Goal: Information Seeking & Learning: Learn about a topic

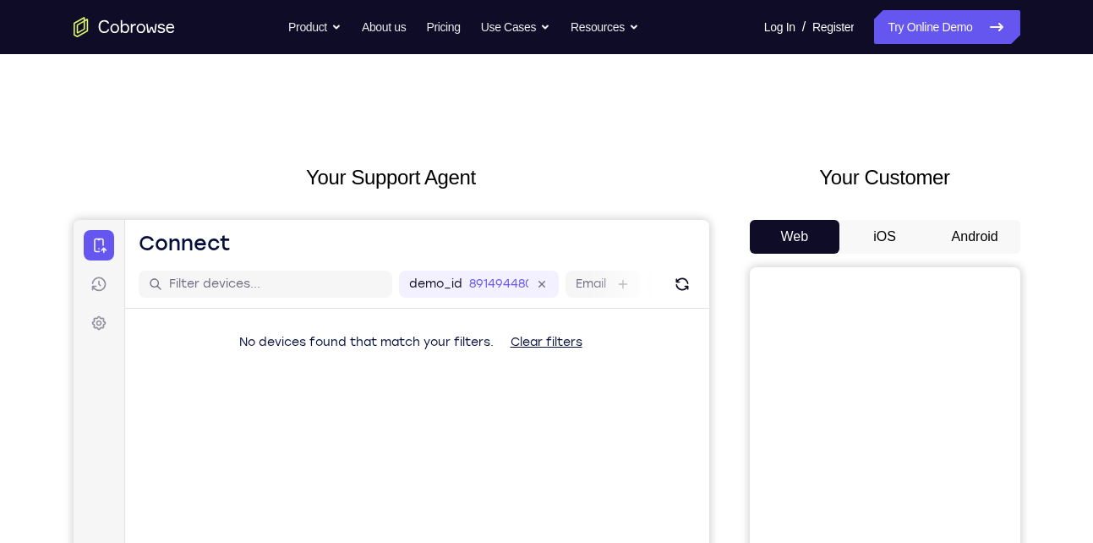
click at [955, 236] on button "Android" at bounding box center [975, 237] width 90 height 34
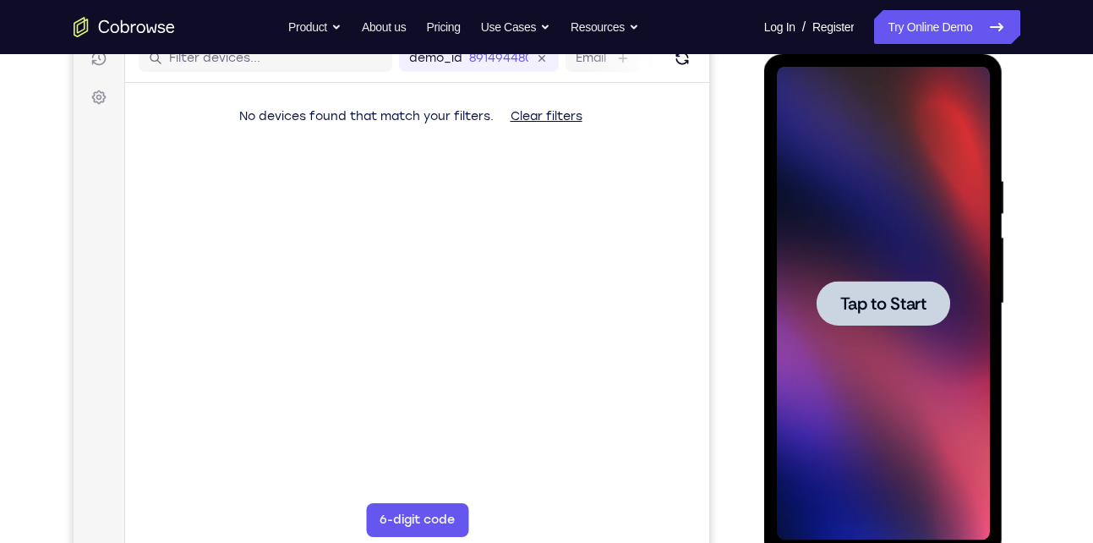
click at [896, 303] on span "Tap to Start" at bounding box center [883, 303] width 86 height 17
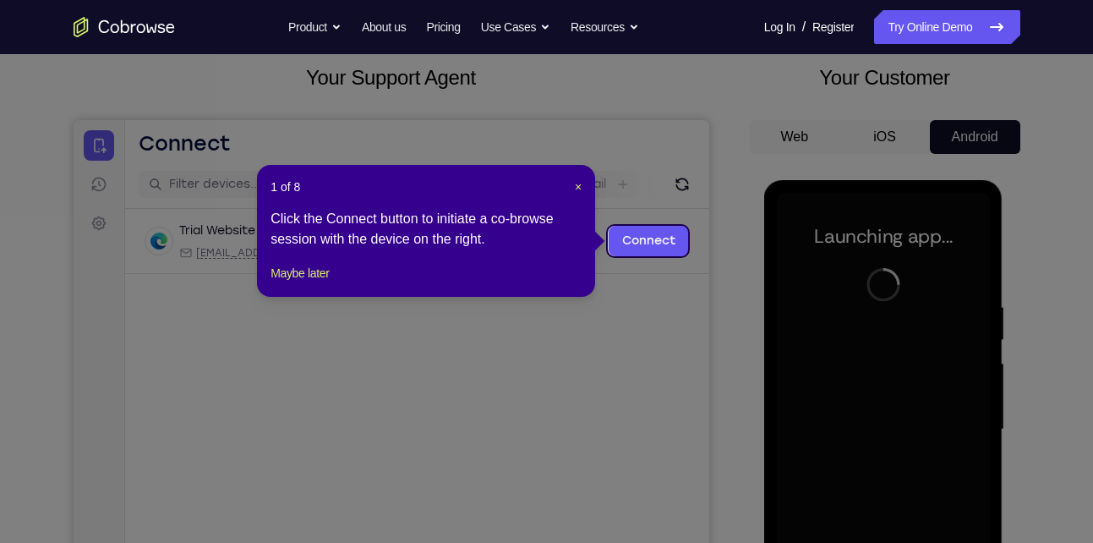
scroll to position [99, 0]
click at [578, 187] on span "×" at bounding box center [578, 188] width 7 height 14
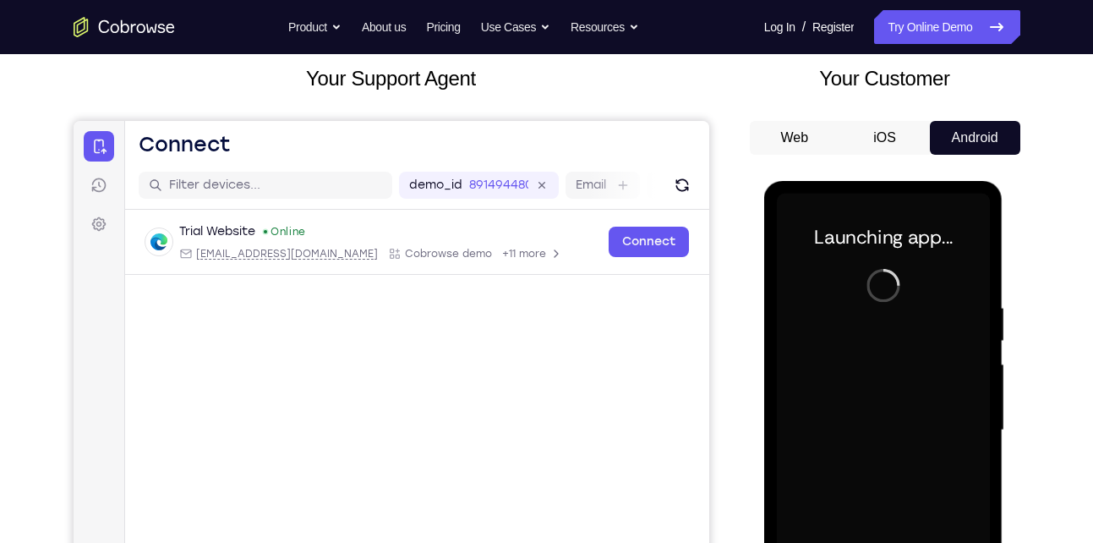
scroll to position [312, 0]
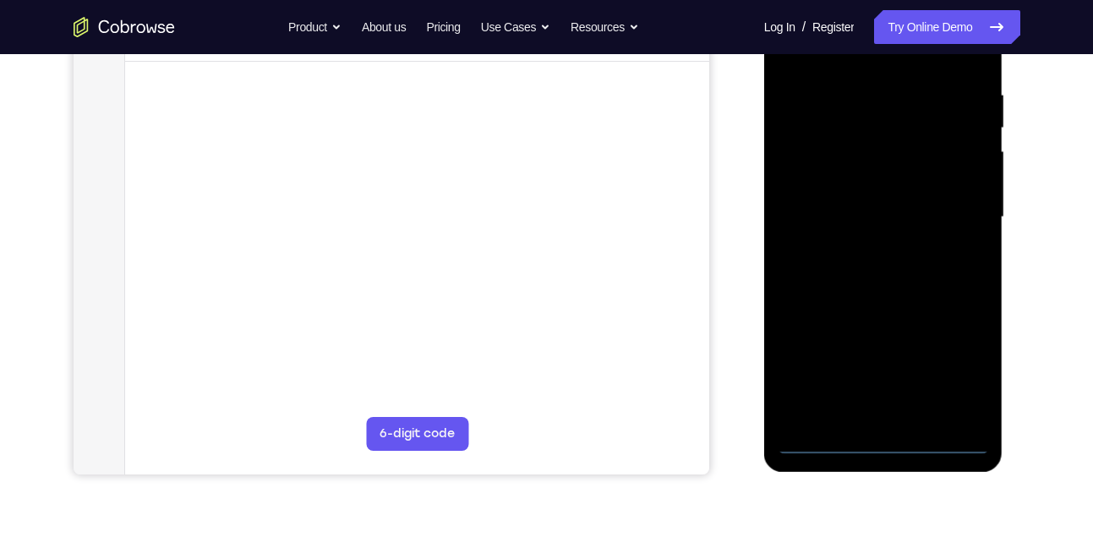
click at [879, 439] on div at bounding box center [883, 217] width 213 height 473
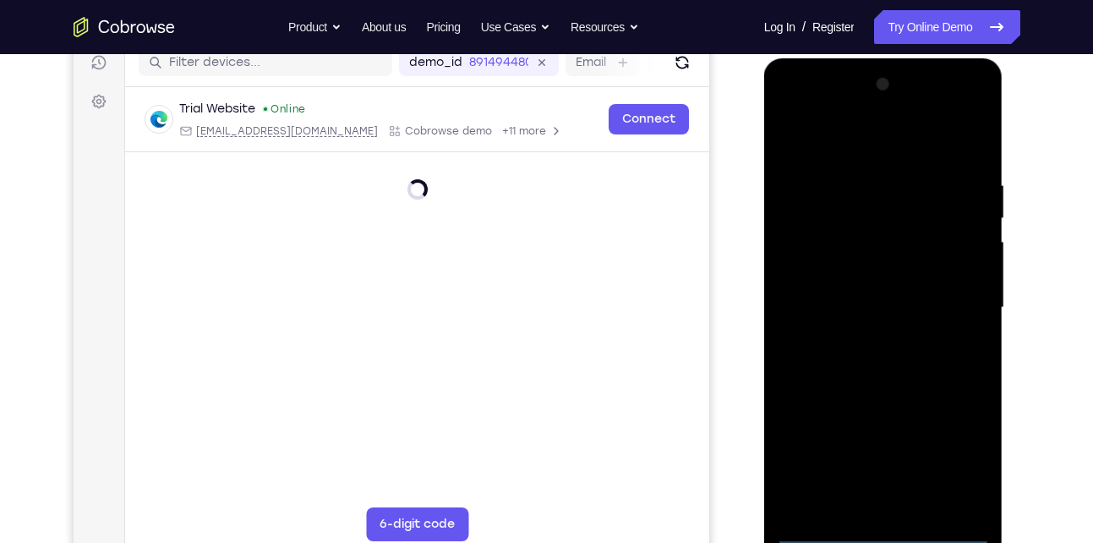
scroll to position [261, 0]
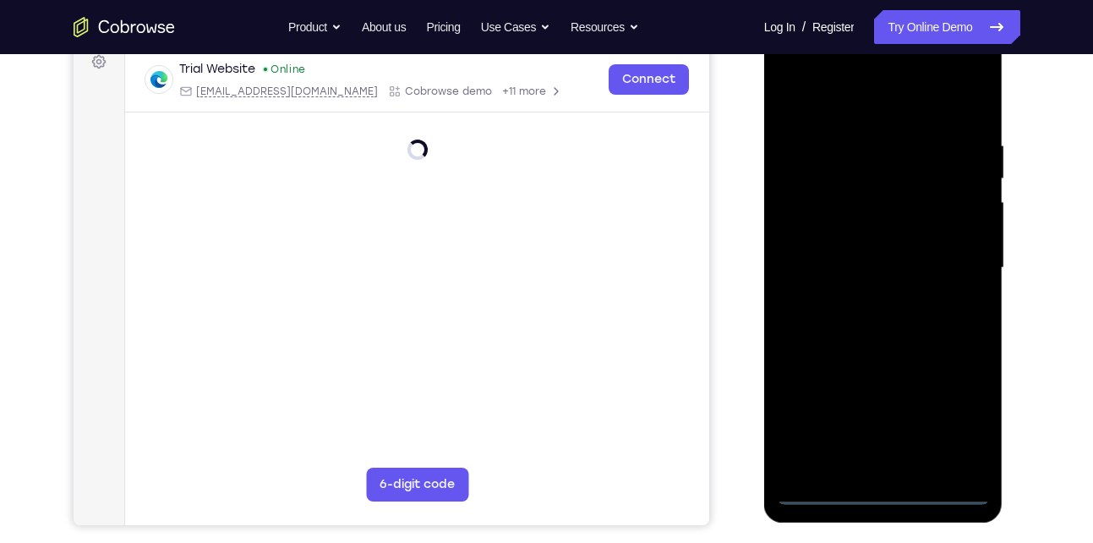
click at [882, 490] on div at bounding box center [883, 267] width 213 height 473
click at [959, 418] on div at bounding box center [883, 267] width 213 height 473
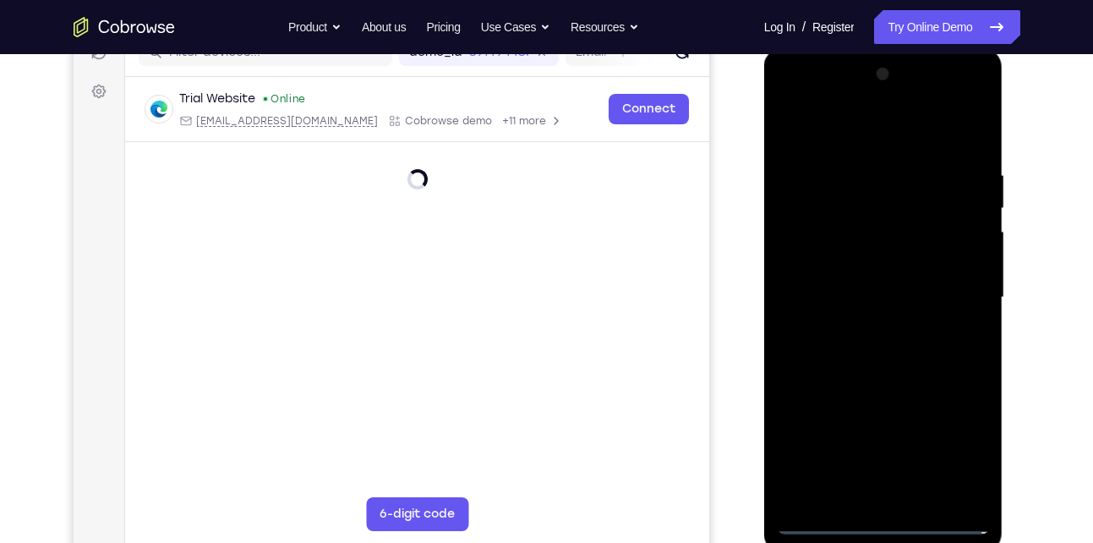
scroll to position [232, 0]
click at [960, 444] on div at bounding box center [883, 296] width 213 height 473
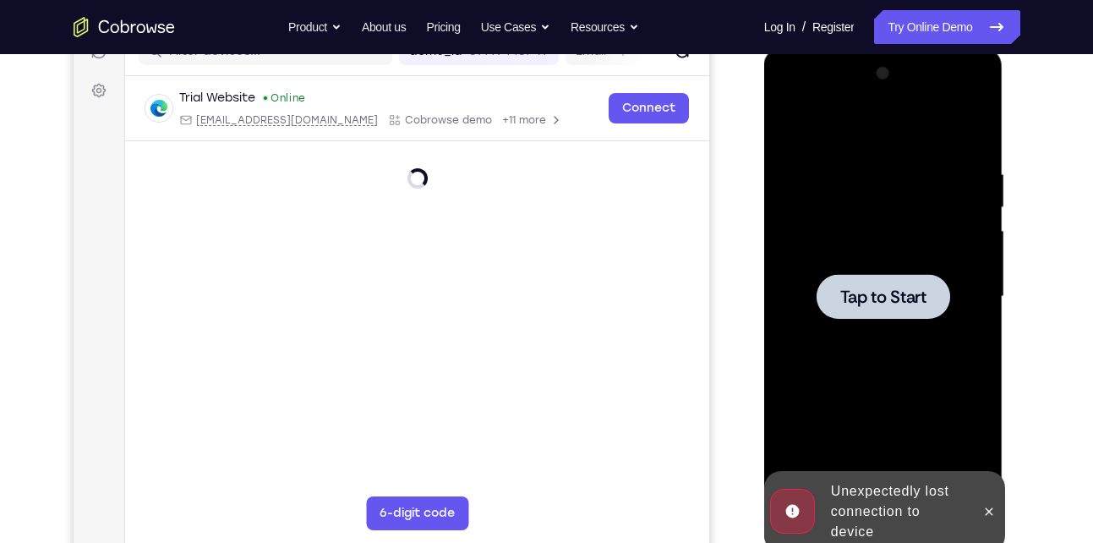
click at [906, 303] on span "Tap to Start" at bounding box center [883, 296] width 86 height 17
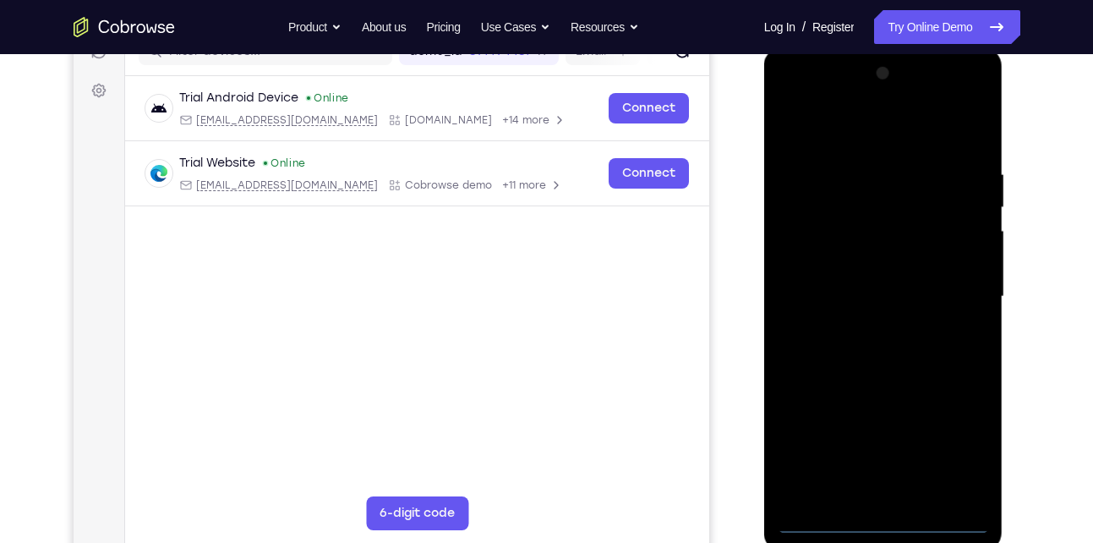
click at [883, 527] on div at bounding box center [883, 296] width 213 height 473
click at [959, 450] on div at bounding box center [883, 296] width 213 height 473
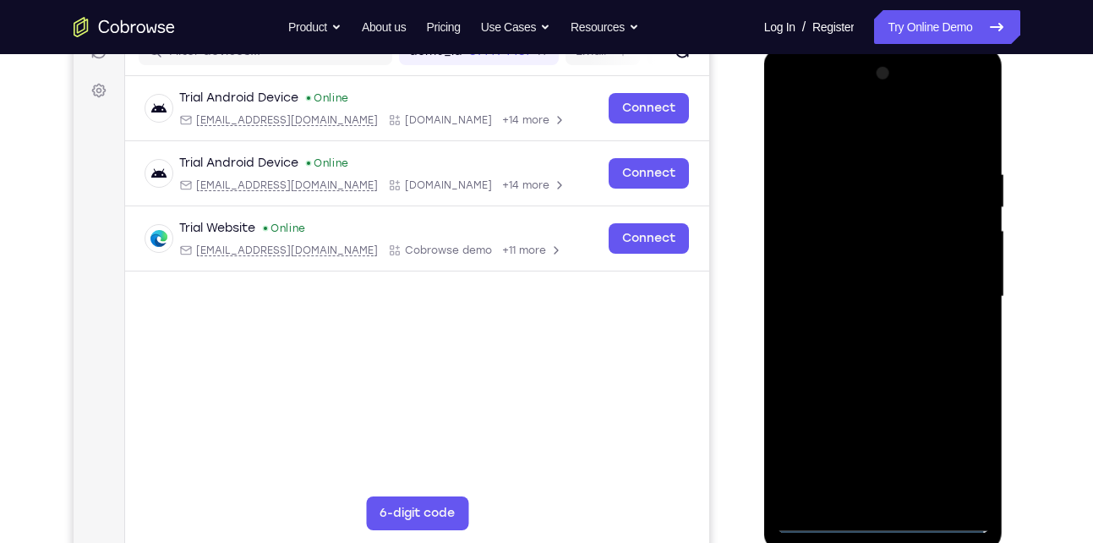
click at [833, 135] on div at bounding box center [883, 296] width 213 height 473
click at [955, 286] on div at bounding box center [883, 296] width 213 height 473
click at [870, 325] on div at bounding box center [883, 296] width 213 height 473
click at [863, 276] on div at bounding box center [883, 296] width 213 height 473
click at [816, 263] on div at bounding box center [883, 296] width 213 height 473
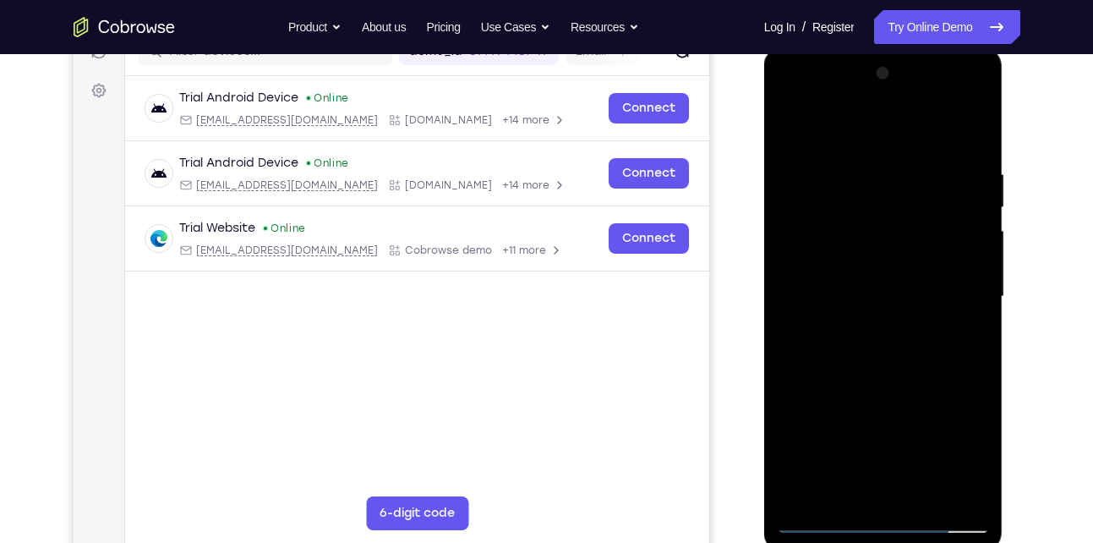
click at [876, 289] on div at bounding box center [883, 296] width 213 height 473
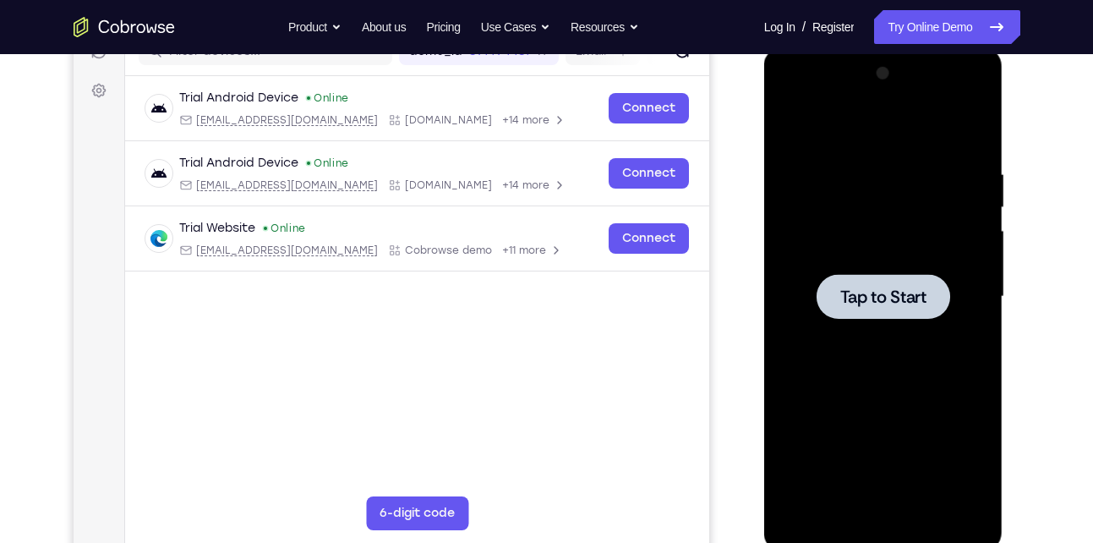
click at [912, 282] on div at bounding box center [883, 296] width 134 height 45
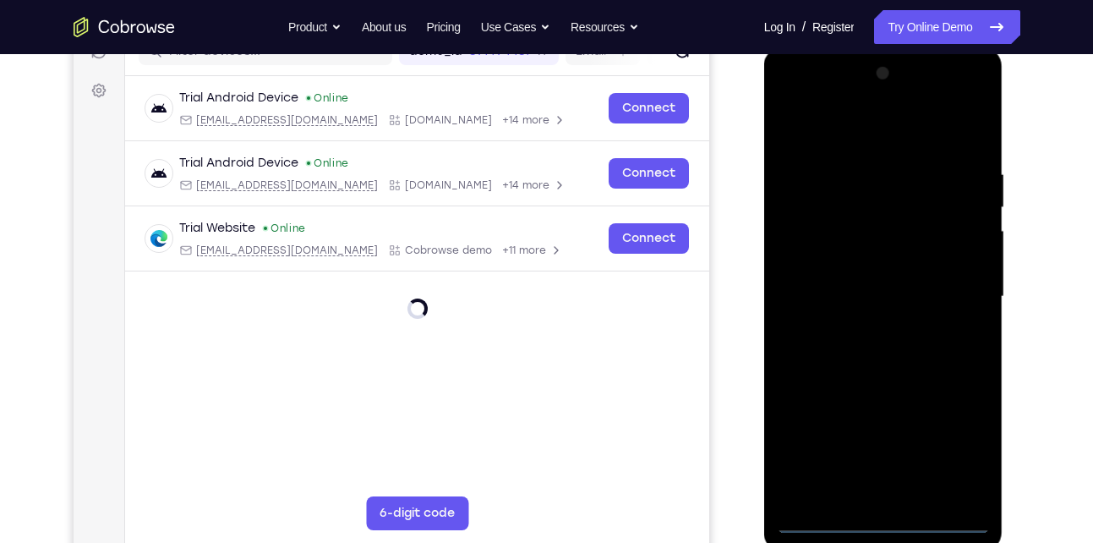
click at [885, 519] on div at bounding box center [883, 296] width 213 height 473
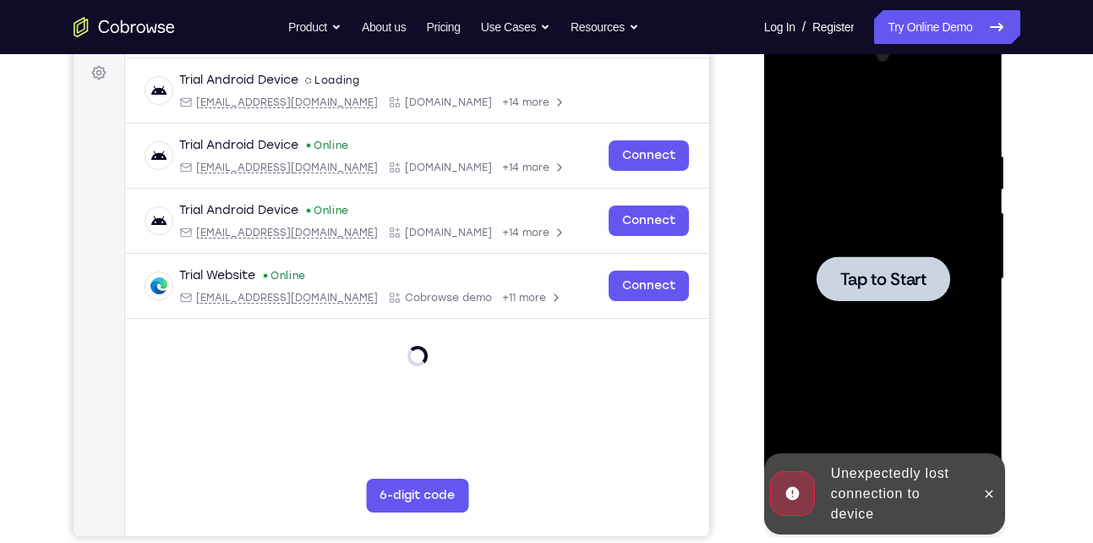
scroll to position [251, 0]
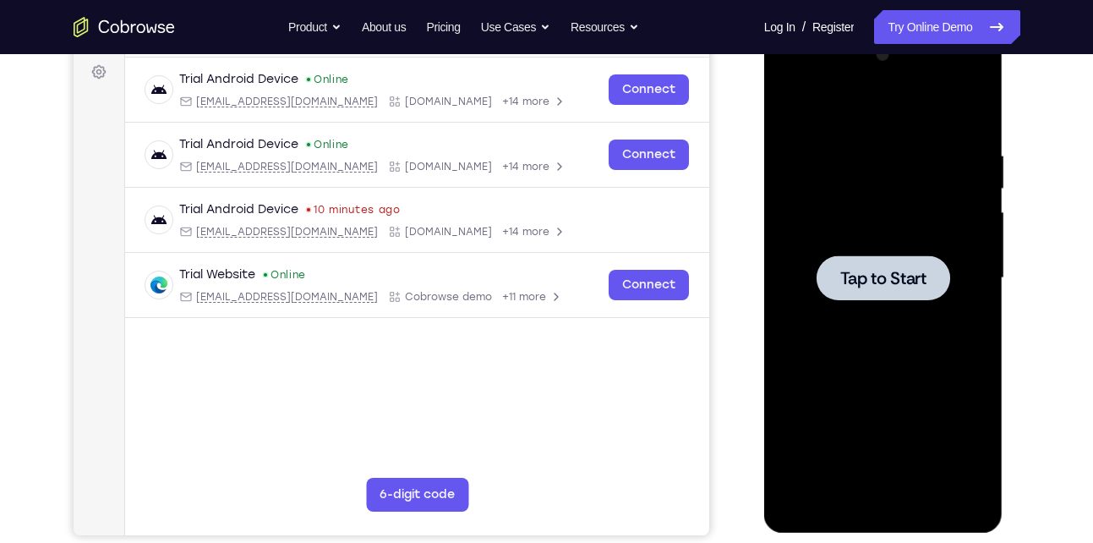
click at [823, 303] on div at bounding box center [883, 277] width 213 height 473
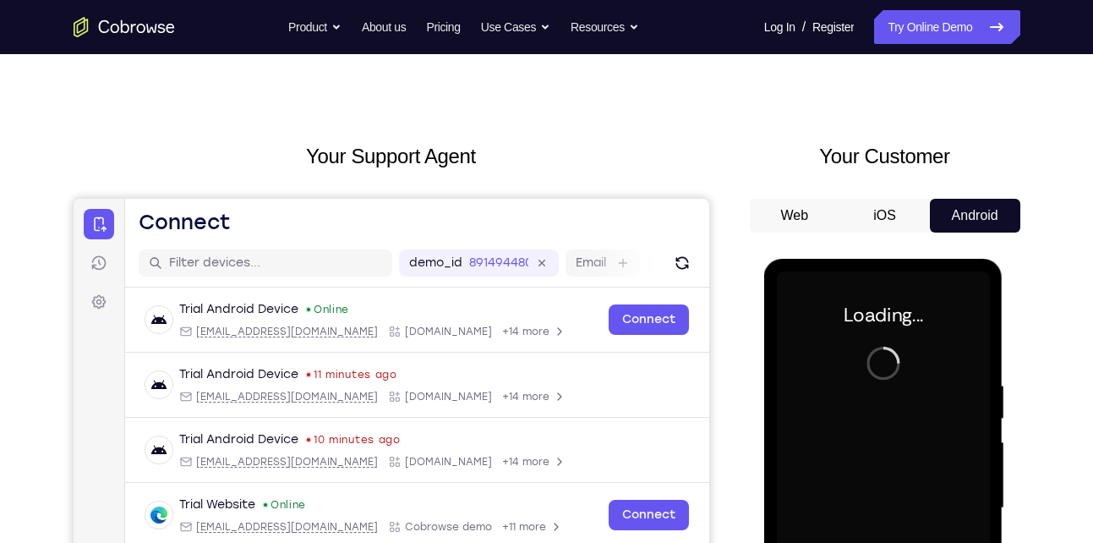
scroll to position [0, 0]
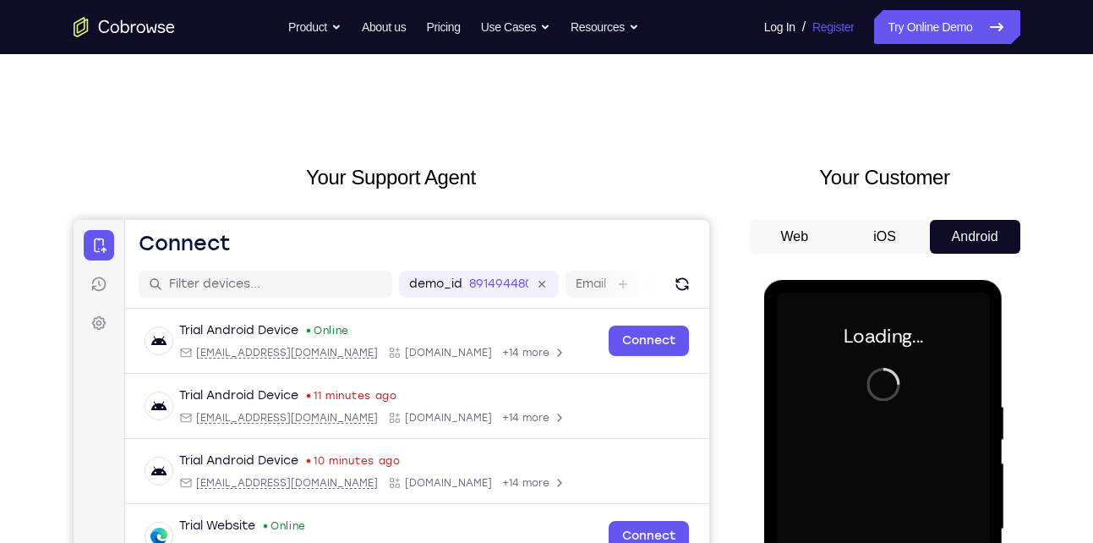
click at [812, 28] on link "Register" at bounding box center [832, 27] width 41 height 34
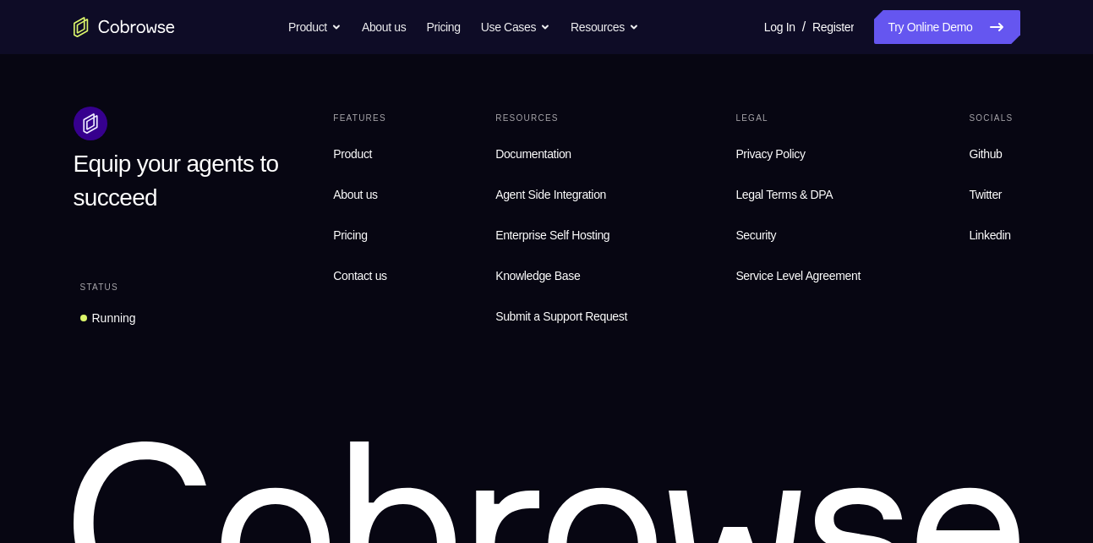
scroll to position [514, 0]
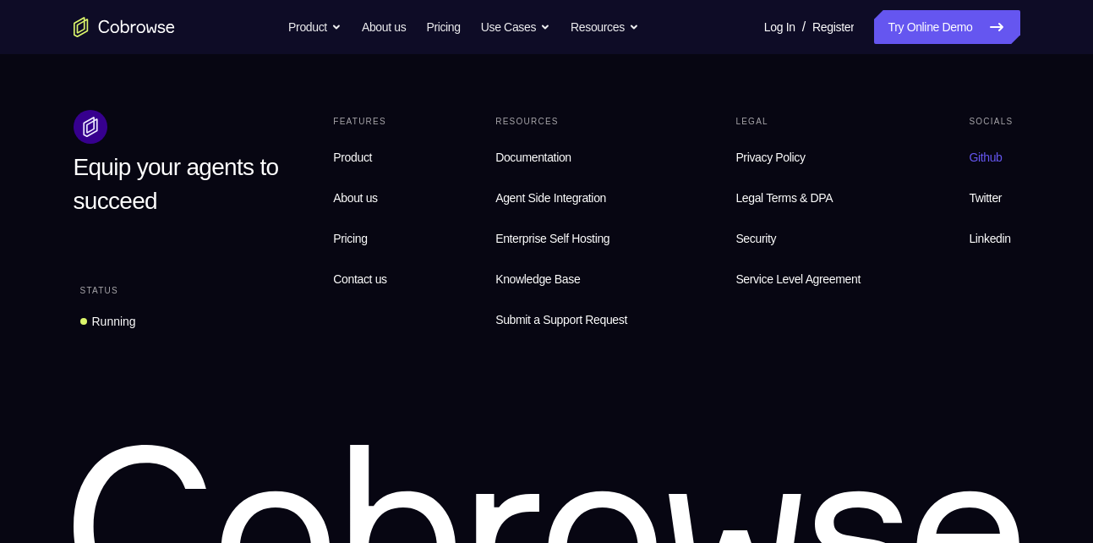
click at [980, 164] on link "Github" at bounding box center [990, 157] width 57 height 34
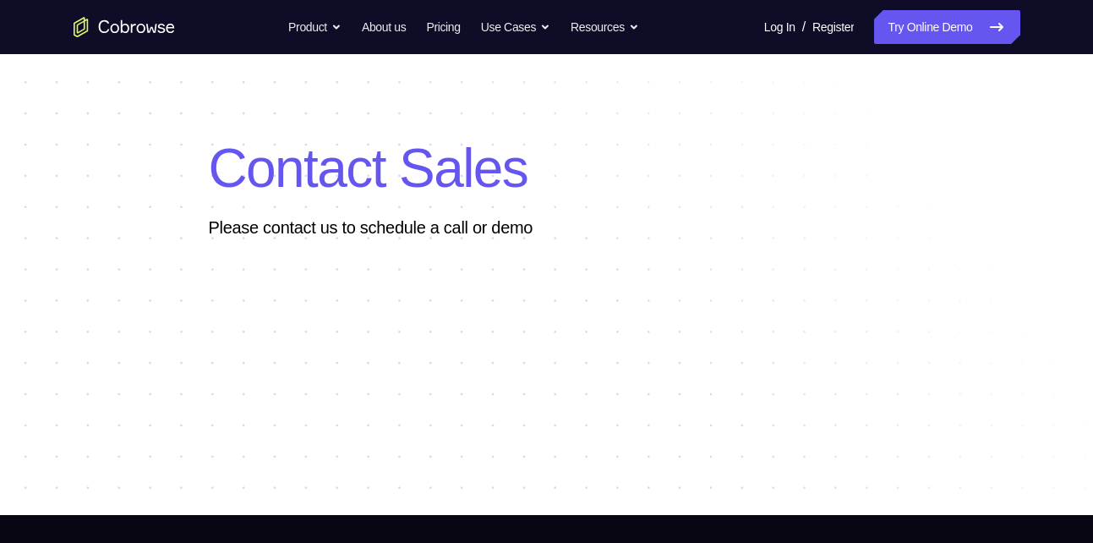
scroll to position [0, 0]
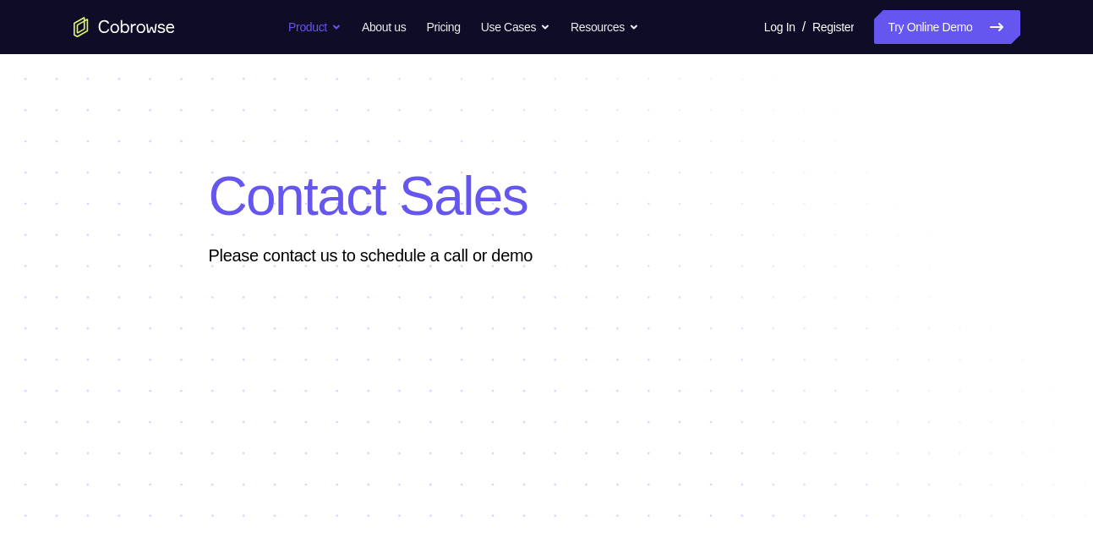
click at [320, 33] on button "Product" at bounding box center [314, 27] width 53 height 34
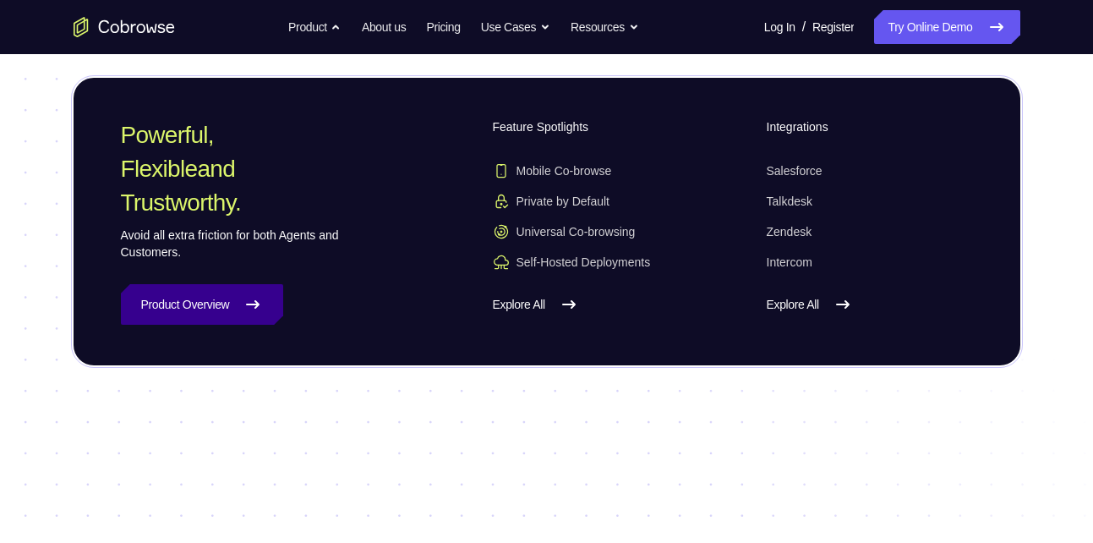
click at [263, 298] on icon at bounding box center [253, 304] width 20 height 20
click at [568, 163] on span "Mobile Co-browse" at bounding box center [552, 170] width 119 height 17
click at [589, 232] on span "Universal Co-browsing" at bounding box center [564, 231] width 143 height 17
click at [596, 232] on span "Universal Co-browsing" at bounding box center [564, 231] width 143 height 17
click at [554, 226] on span "Universal Co-browsing" at bounding box center [564, 231] width 143 height 17
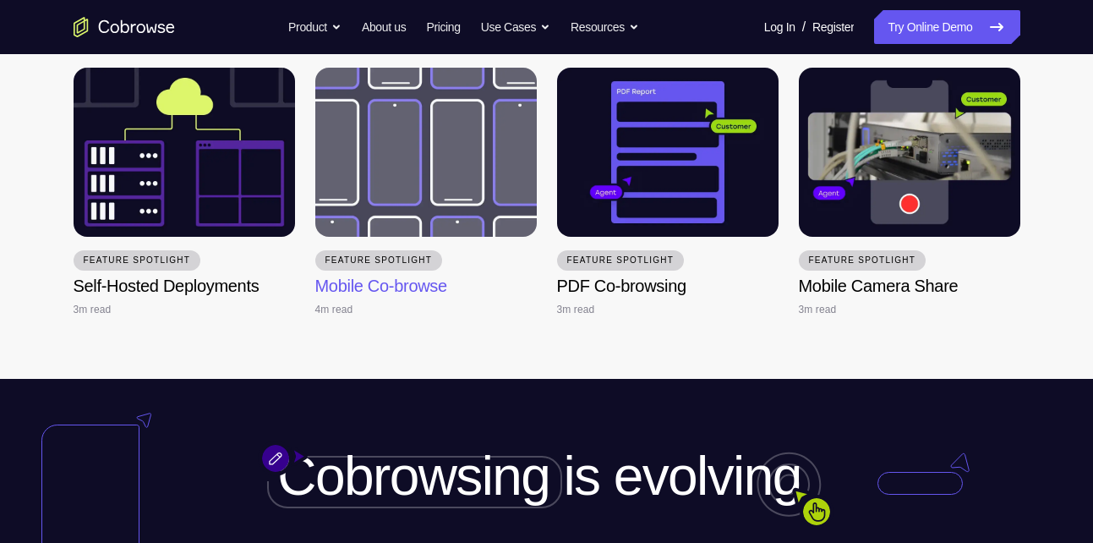
scroll to position [2367, 0]
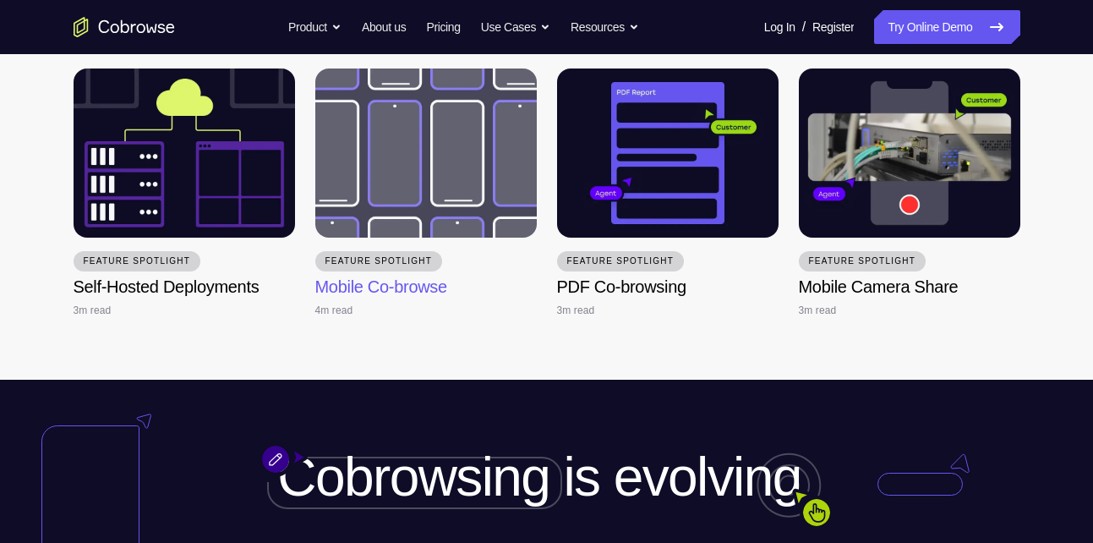
click at [445, 227] on img at bounding box center [425, 152] width 221 height 169
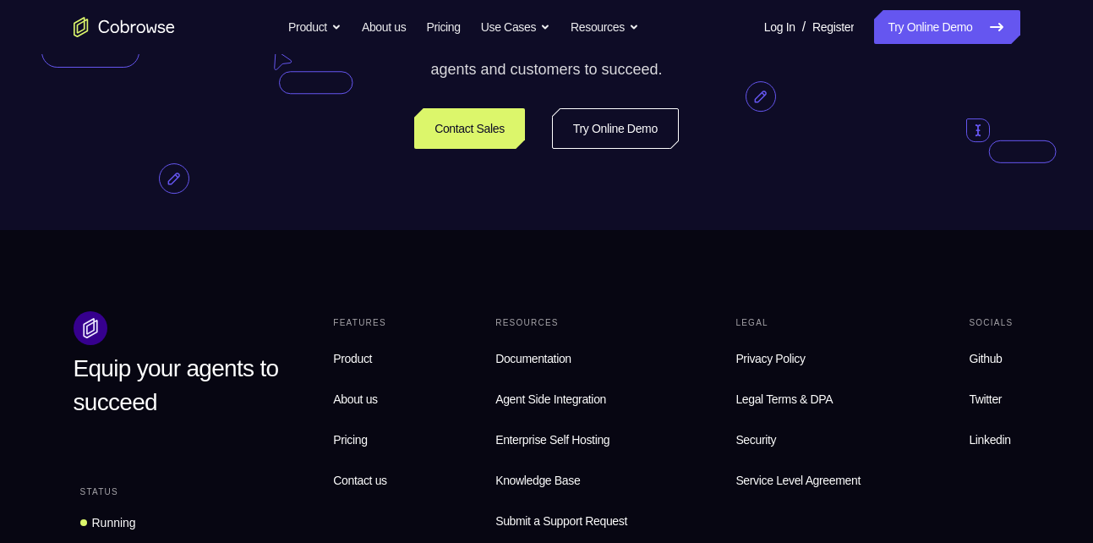
scroll to position [3306, 0]
click at [659, 148] on link "Try Online Demo" at bounding box center [615, 127] width 127 height 41
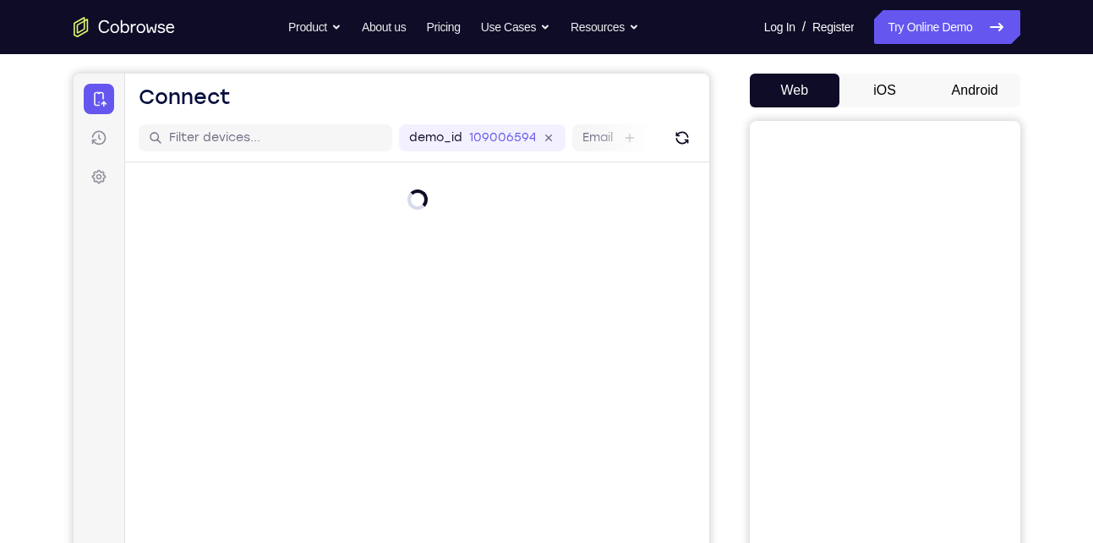
scroll to position [139, 0]
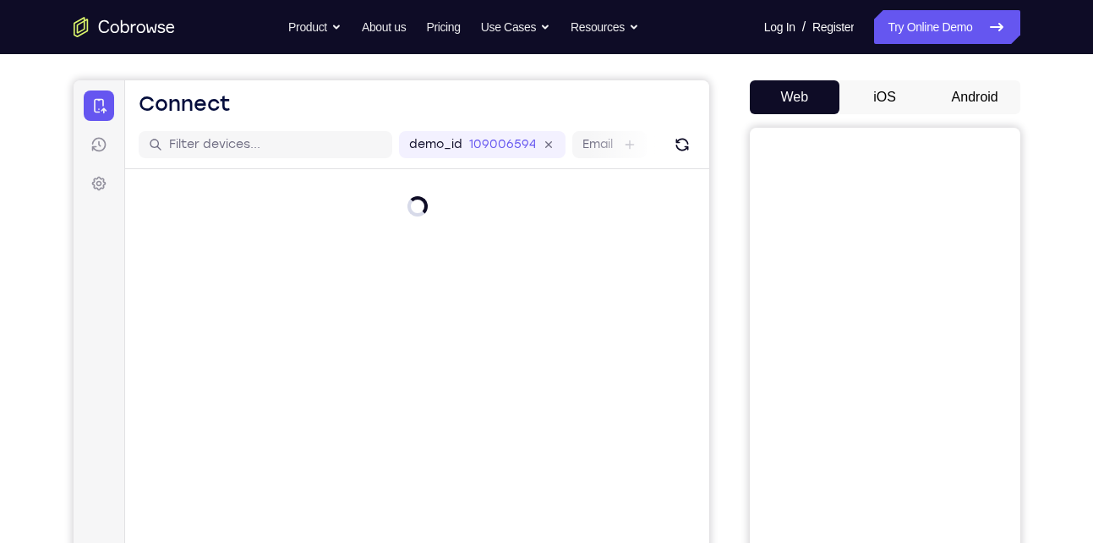
click at [956, 91] on button "Android" at bounding box center [975, 97] width 90 height 34
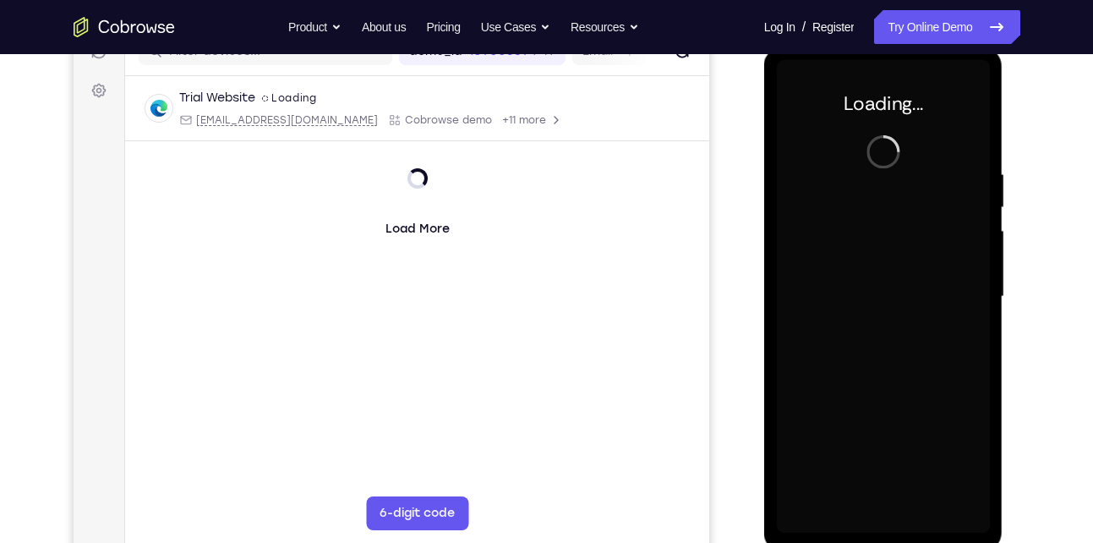
scroll to position [232, 0]
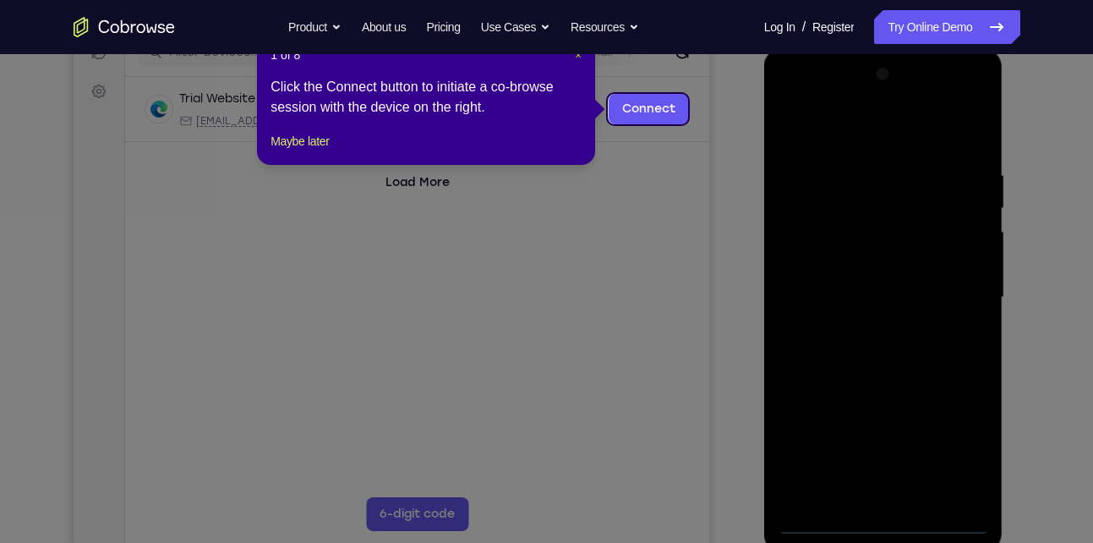
click at [580, 57] on span "×" at bounding box center [578, 55] width 7 height 14
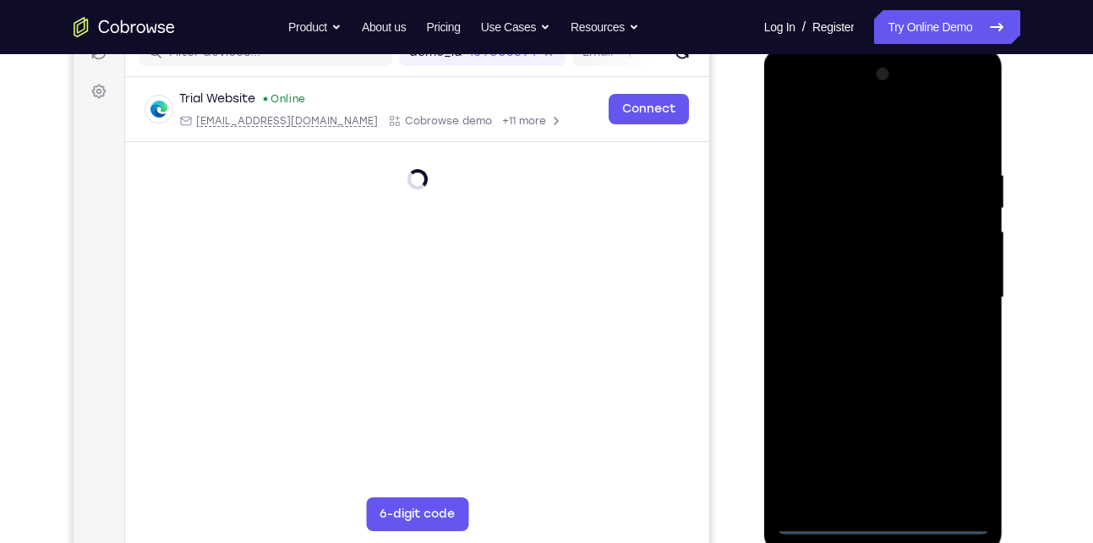
click at [880, 528] on div at bounding box center [883, 297] width 213 height 473
click at [888, 519] on div at bounding box center [883, 297] width 213 height 473
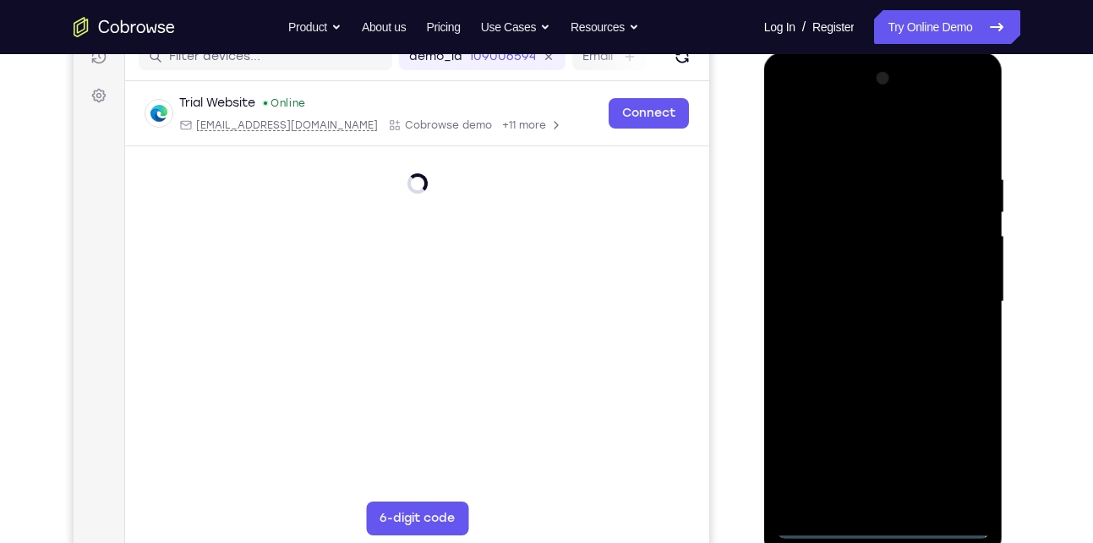
scroll to position [227, 0]
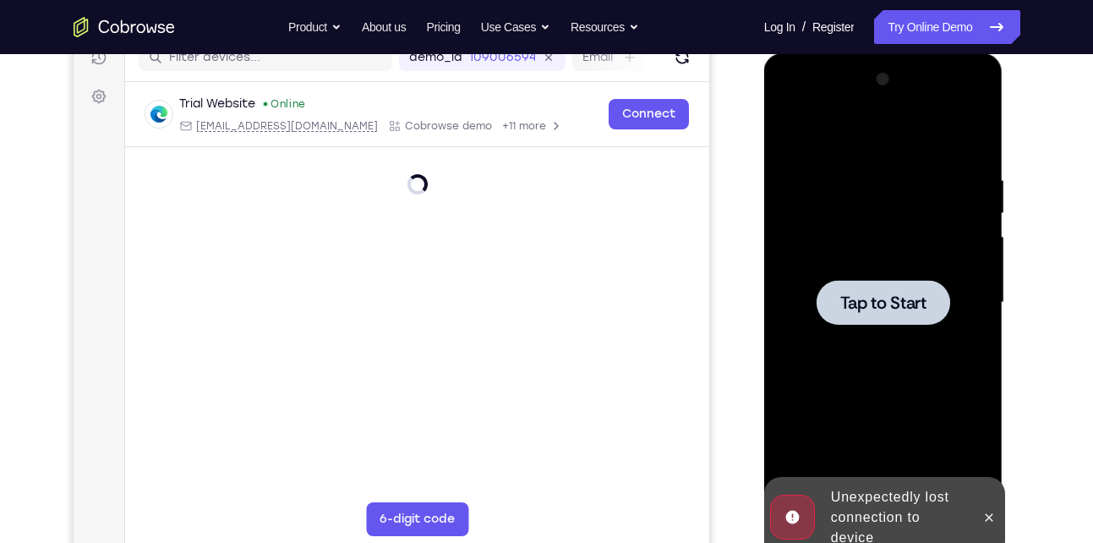
click at [847, 323] on div at bounding box center [883, 302] width 134 height 45
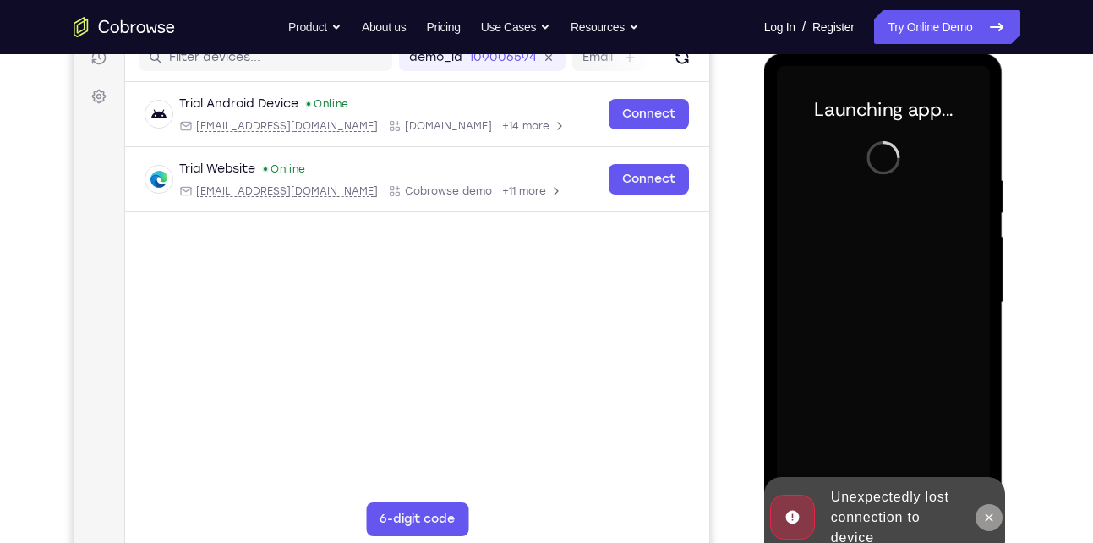
click at [987, 515] on icon at bounding box center [989, 517] width 8 height 8
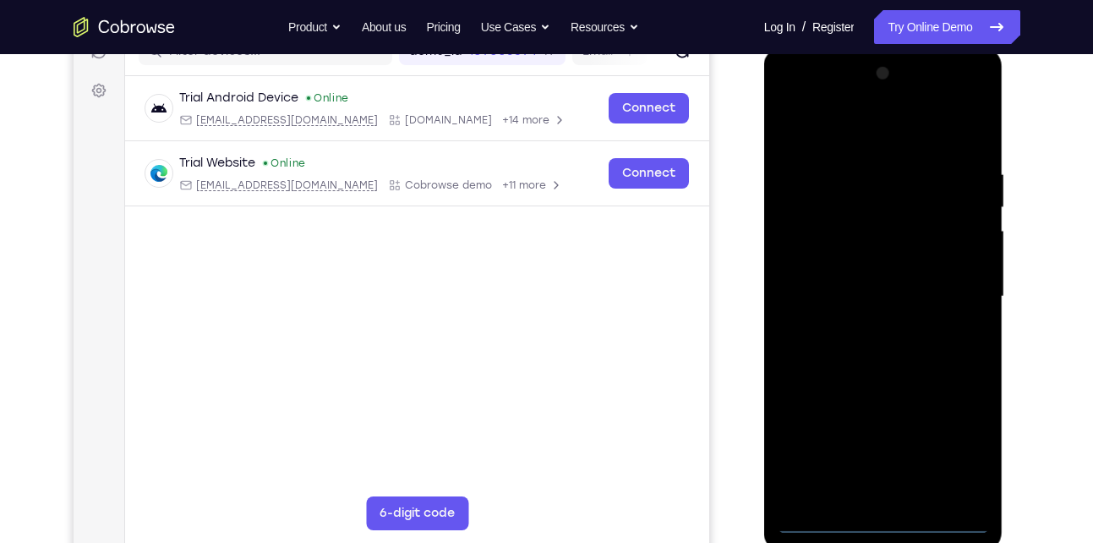
scroll to position [233, 0]
click at [879, 513] on div at bounding box center [883, 295] width 213 height 473
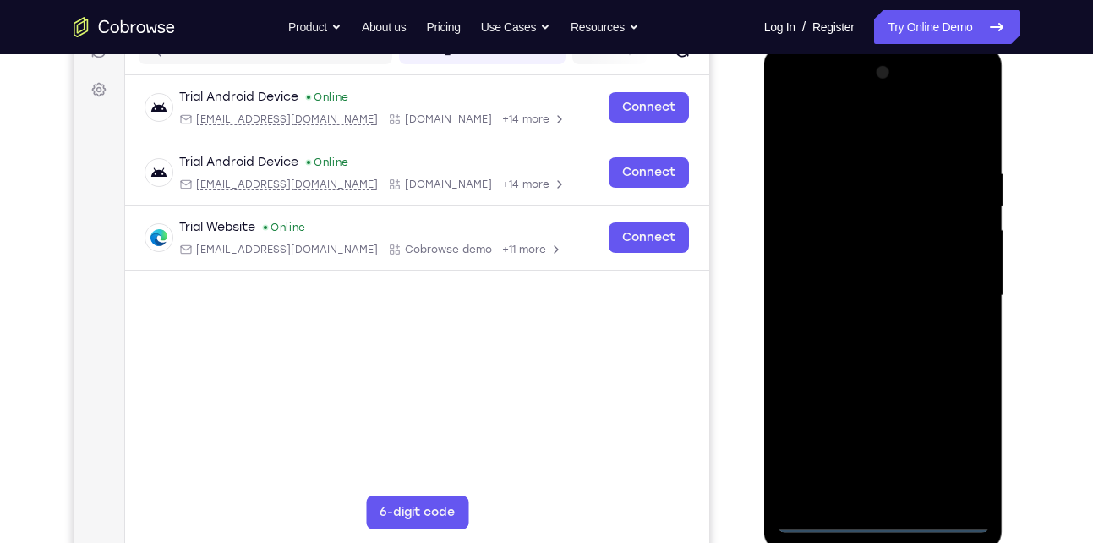
click at [888, 515] on div at bounding box center [883, 295] width 213 height 473
click at [957, 453] on div at bounding box center [883, 295] width 213 height 473
click at [856, 139] on div at bounding box center [883, 295] width 213 height 473
click at [960, 285] on div at bounding box center [883, 295] width 213 height 473
click at [869, 325] on div at bounding box center [883, 295] width 213 height 473
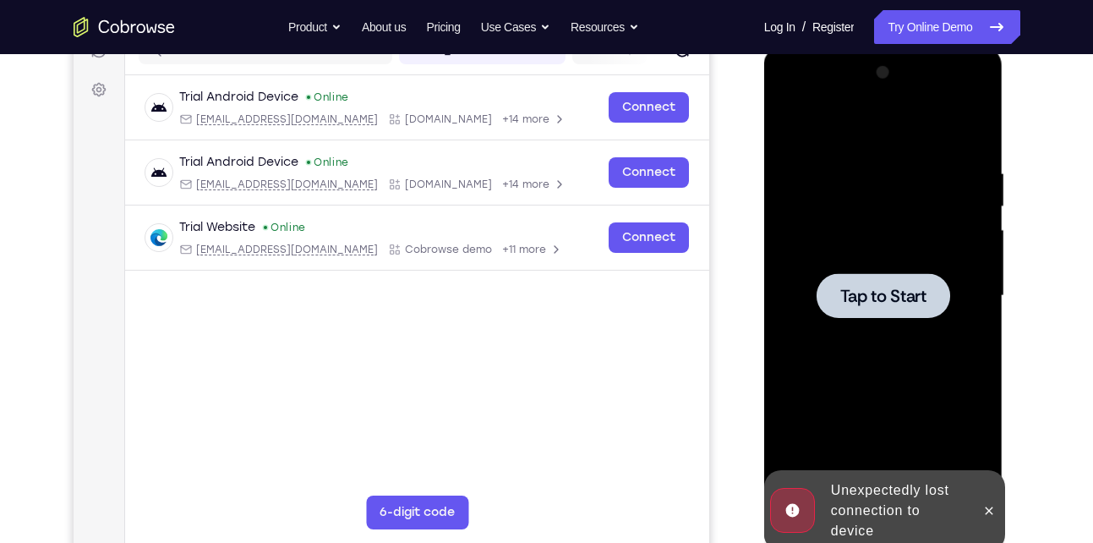
click at [861, 303] on span "Tap to Start" at bounding box center [883, 295] width 86 height 17
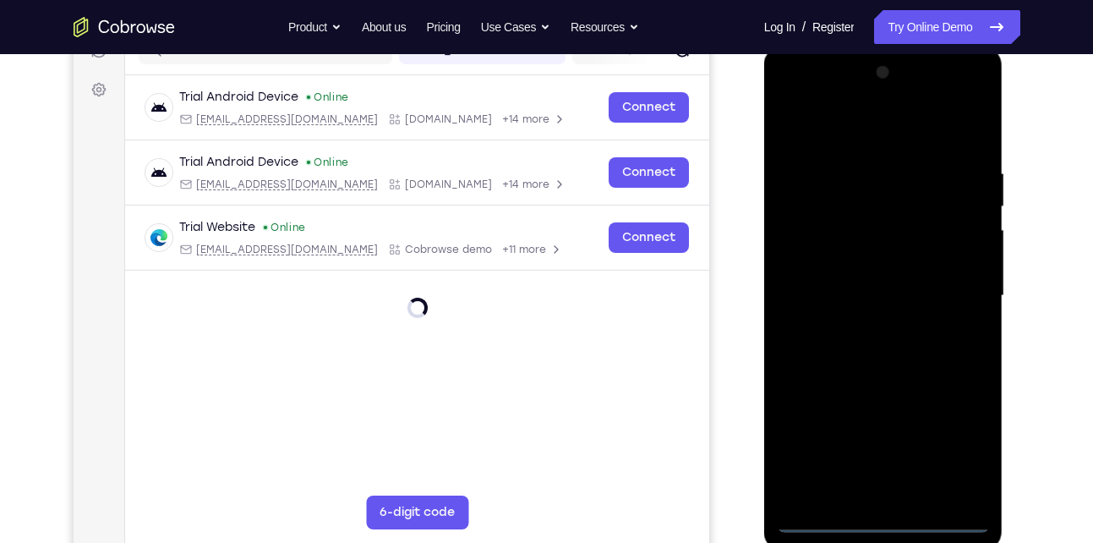
click at [886, 517] on div at bounding box center [883, 295] width 213 height 473
click at [883, 519] on div at bounding box center [883, 295] width 213 height 473
click at [883, 514] on div at bounding box center [883, 295] width 213 height 473
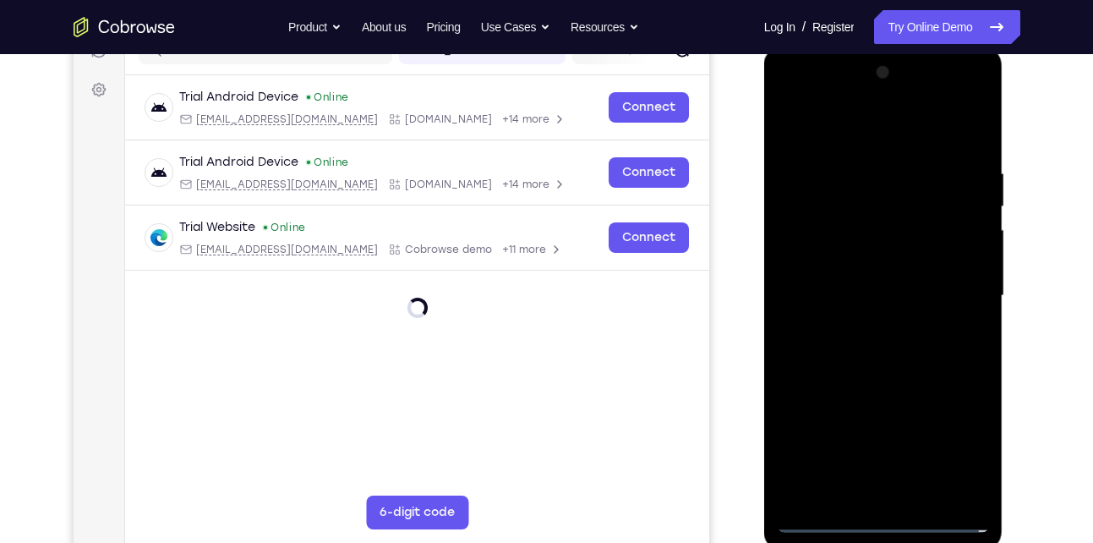
click at [883, 514] on div at bounding box center [883, 295] width 213 height 473
